Goal: Find specific page/section: Find specific page/section

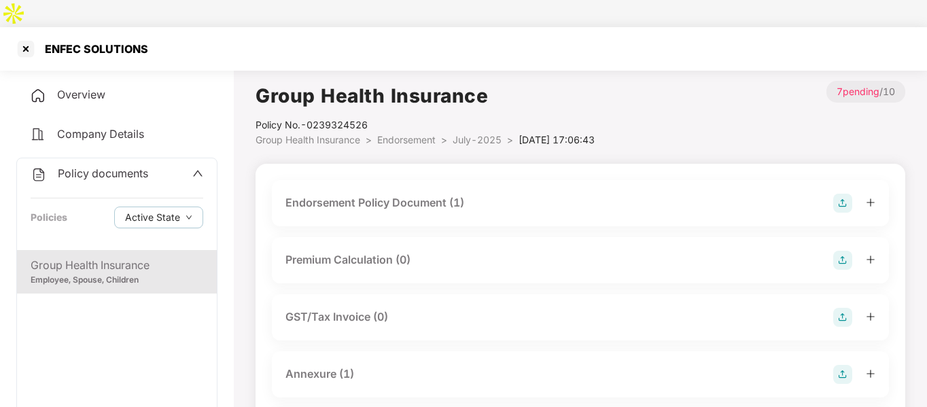
scroll to position [228, 0]
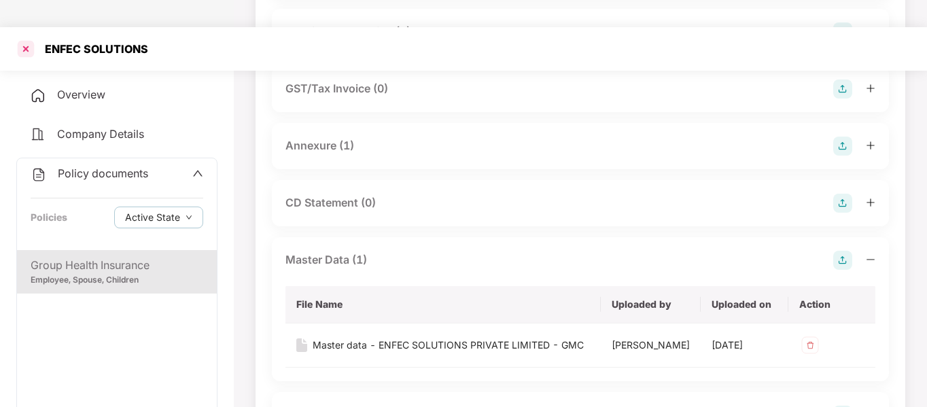
click at [29, 38] on div at bounding box center [26, 49] width 22 height 22
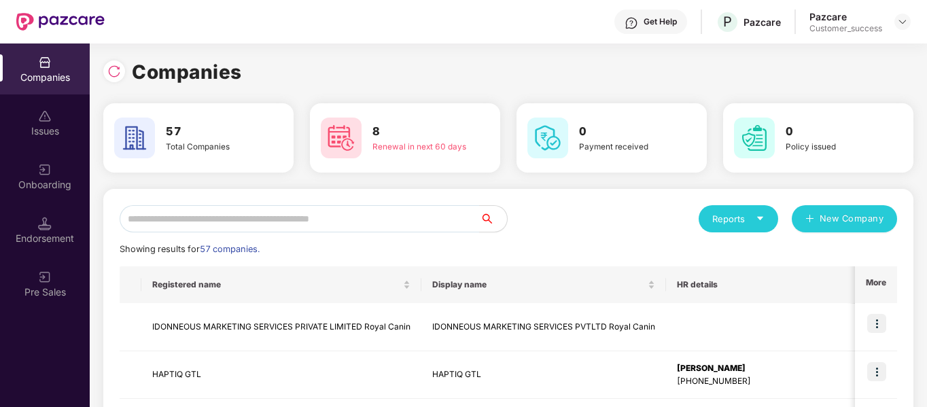
scroll to position [0, 0]
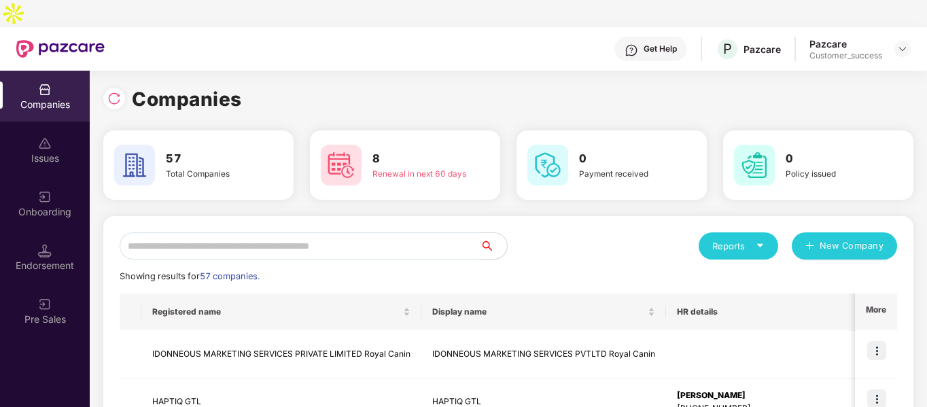
click at [183, 232] on input "text" at bounding box center [300, 245] width 360 height 27
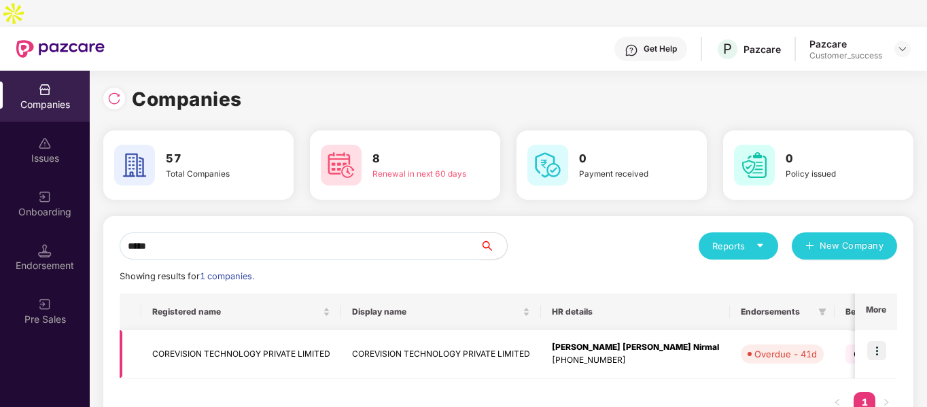
type input "*****"
click at [873, 341] on img at bounding box center [876, 350] width 19 height 19
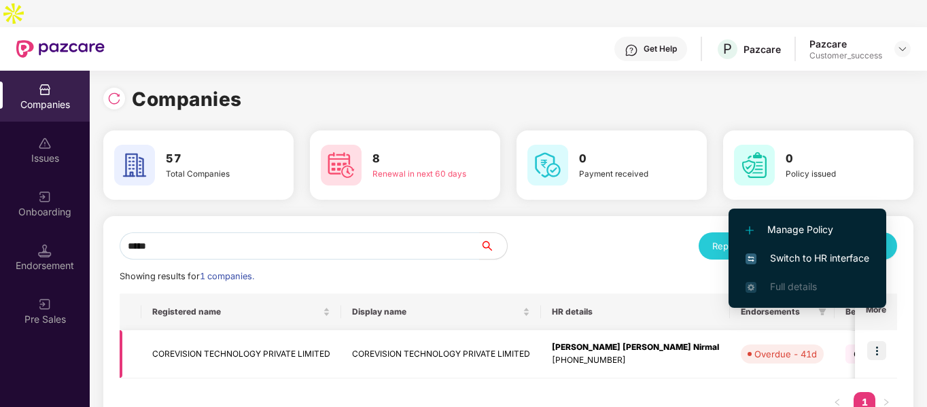
click at [211, 330] on td "COREVISION TECHNOLOGY PRIVATE LIMITED" at bounding box center [241, 354] width 200 height 48
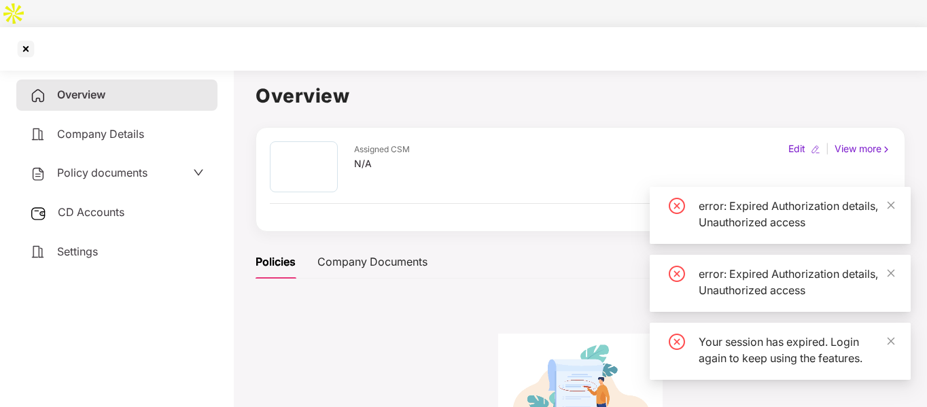
click at [116, 166] on span "Policy documents" at bounding box center [102, 173] width 90 height 14
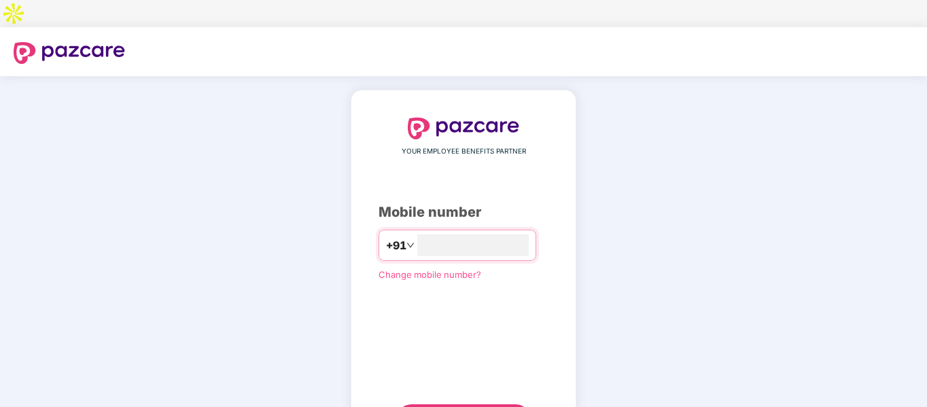
type input "**********"
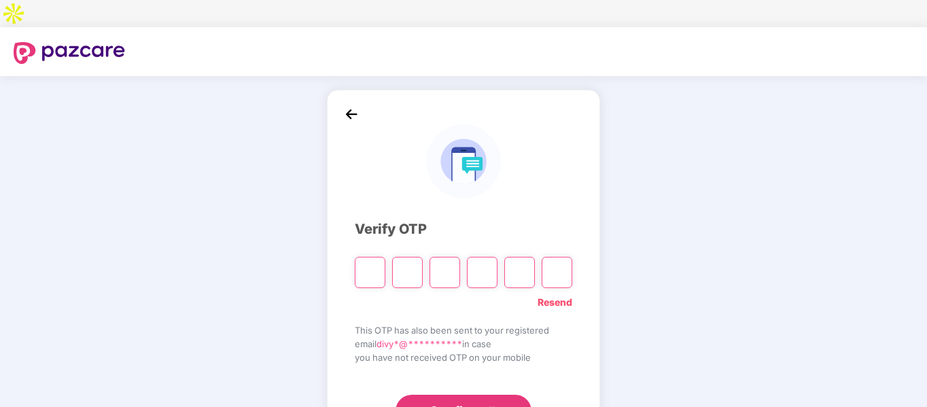
click at [359, 257] on input "Please enter verification code. Digit 1" at bounding box center [370, 272] width 31 height 31
type input "*"
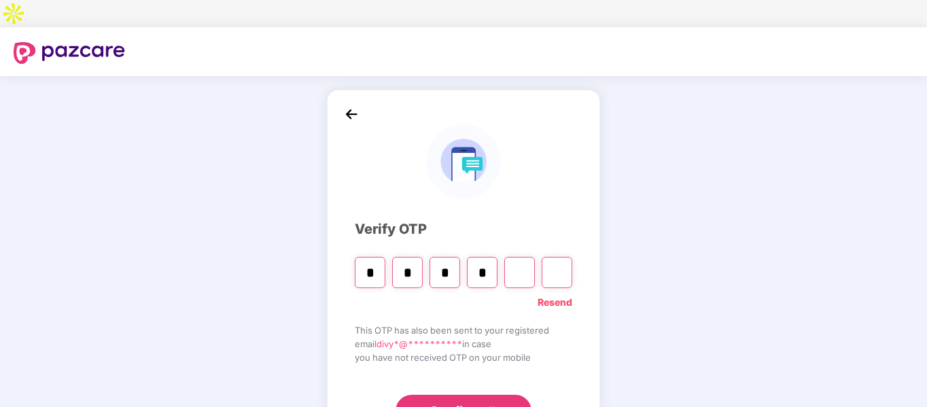
type input "*"
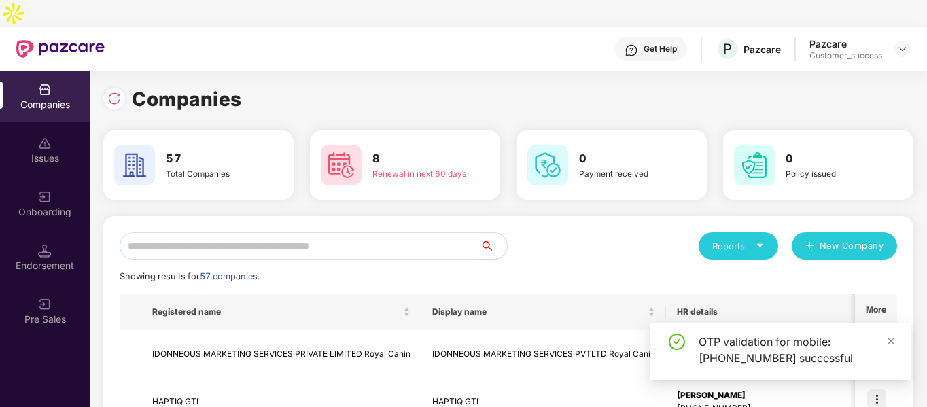
click at [298, 232] on input "text" at bounding box center [300, 245] width 360 height 27
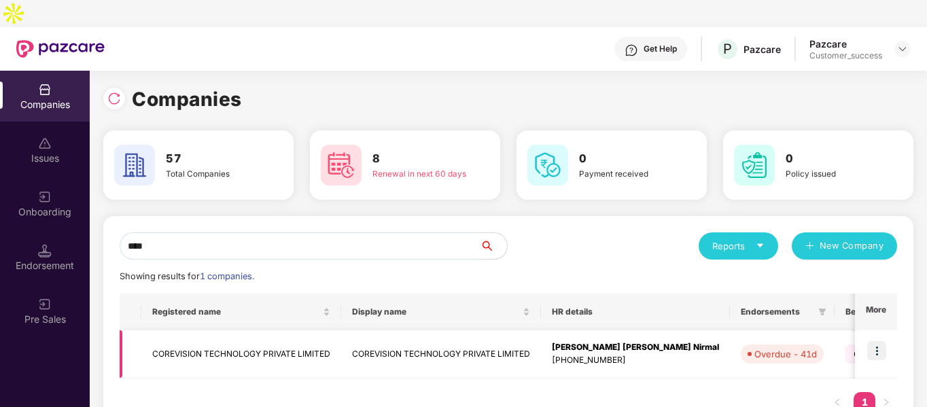
type input "****"
click at [184, 333] on td "COREVISION TECHNOLOGY PRIVATE LIMITED" at bounding box center [241, 354] width 200 height 48
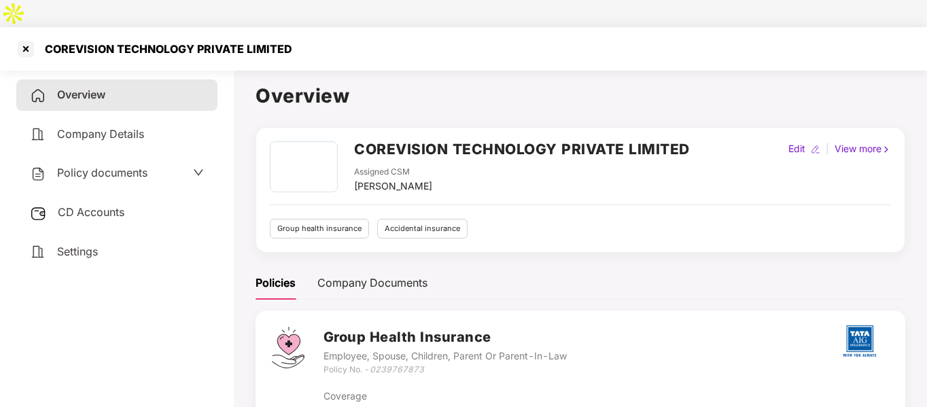
click at [114, 166] on span "Policy documents" at bounding box center [102, 173] width 90 height 14
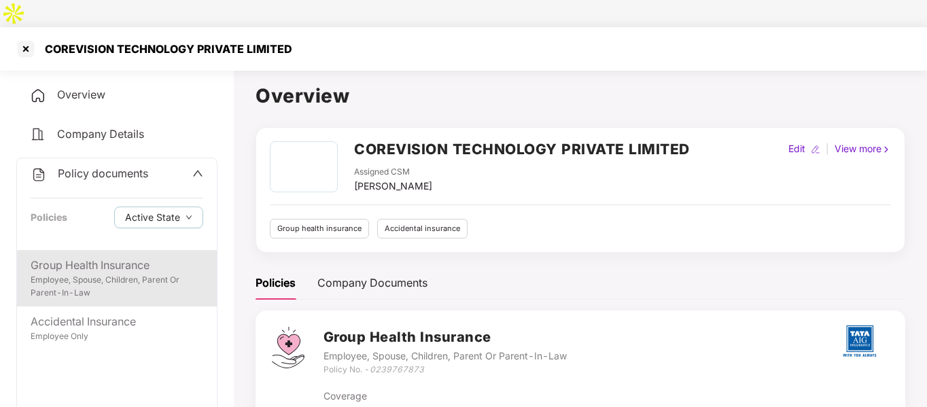
click at [77, 274] on div "Employee, Spouse, Children, Parent Or Parent-In-Law" at bounding box center [117, 287] width 173 height 26
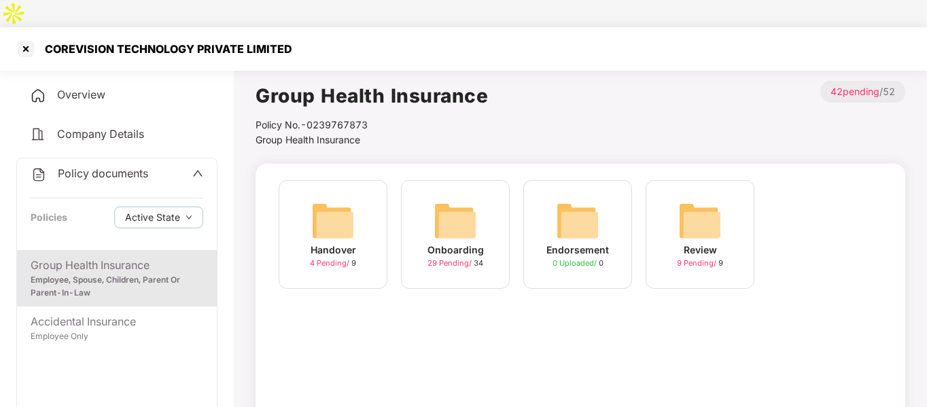
click at [466, 200] on img at bounding box center [456, 221] width 44 height 44
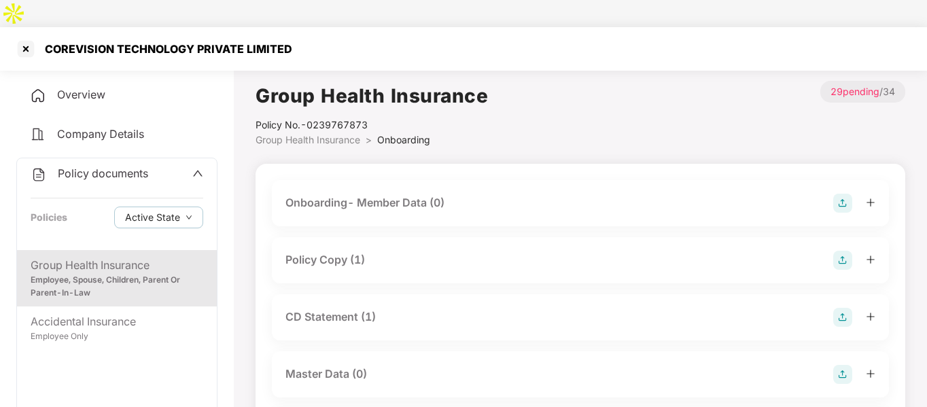
click at [352, 252] on div "Policy Copy (1)" at bounding box center [326, 260] width 80 height 17
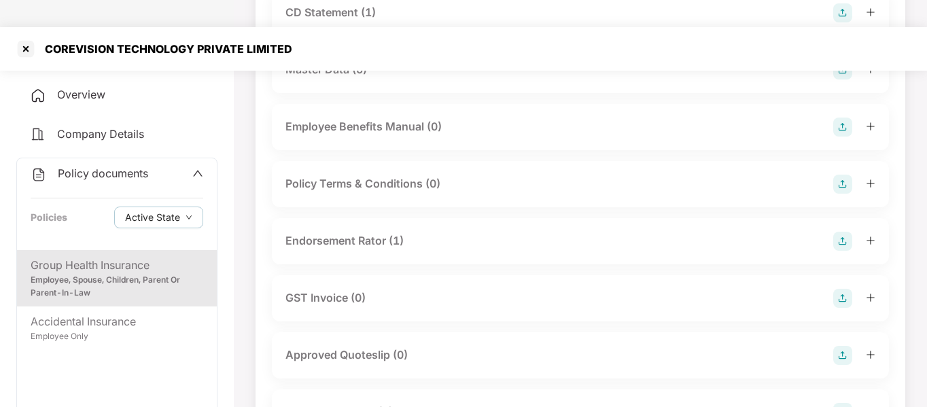
scroll to position [403, 0]
click at [366, 218] on div "Endorsement Rator (1)" at bounding box center [580, 241] width 617 height 46
click at [351, 232] on div "Endorsement Rator (1)" at bounding box center [345, 240] width 118 height 17
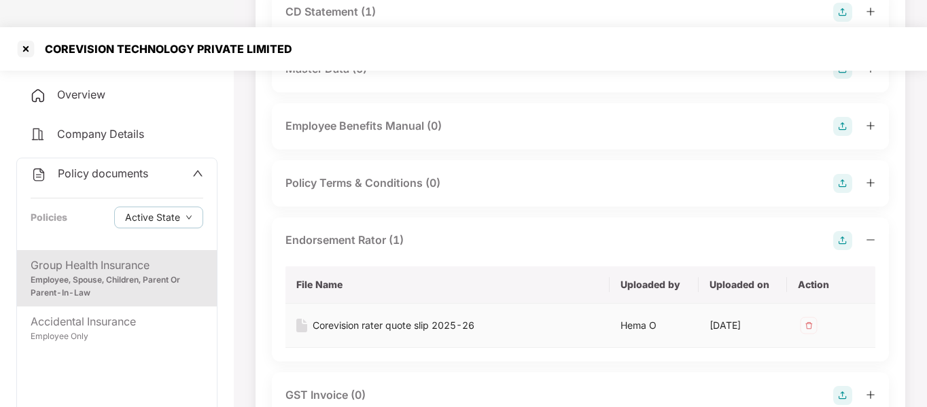
click at [323, 318] on div "Corevision rater quote slip 2025-26" at bounding box center [394, 325] width 162 height 15
click at [29, 38] on div at bounding box center [26, 49] width 22 height 22
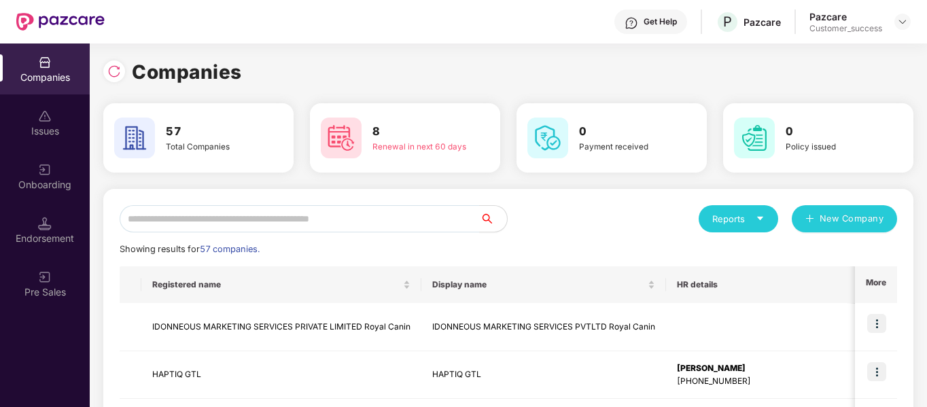
scroll to position [0, 0]
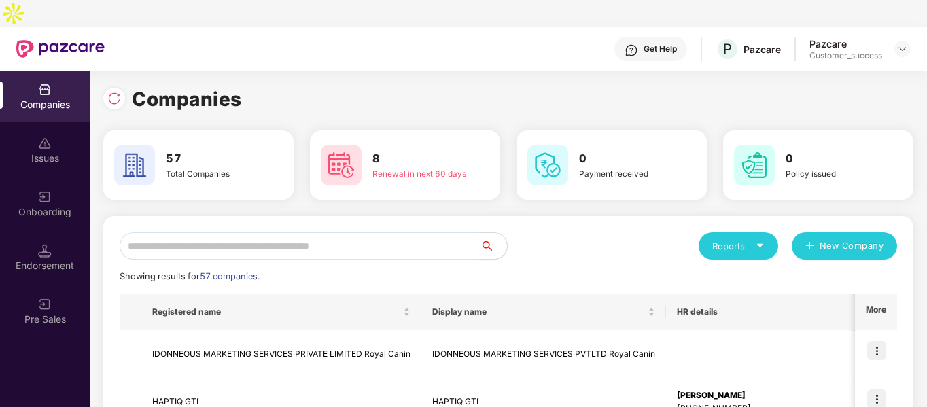
click at [724, 239] on div "Reports" at bounding box center [738, 246] width 52 height 14
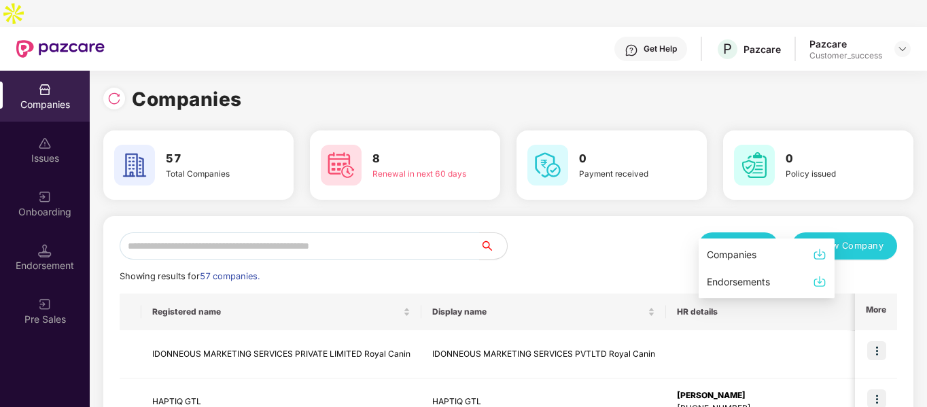
click at [723, 259] on div "Companies" at bounding box center [732, 254] width 50 height 15
